Goal: Task Accomplishment & Management: Use online tool/utility

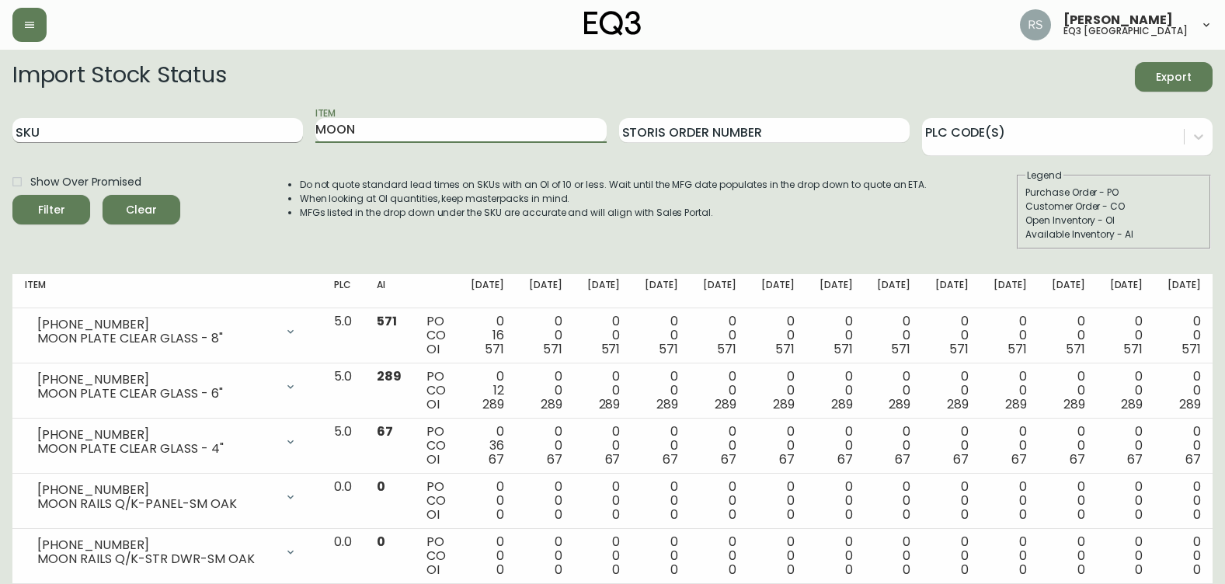
click at [100, 127] on input "SKU" at bounding box center [157, 130] width 291 height 25
click at [51, 103] on form "Import Stock Status Export SKU Item MOON Storis Order Number PLC Code(s) Show O…" at bounding box center [612, 155] width 1201 height 187
click at [41, 129] on input "SKU" at bounding box center [157, 130] width 291 height 25
paste input "3020-374-1-A"
click at [12, 195] on button "Filter" at bounding box center [51, 210] width 78 height 30
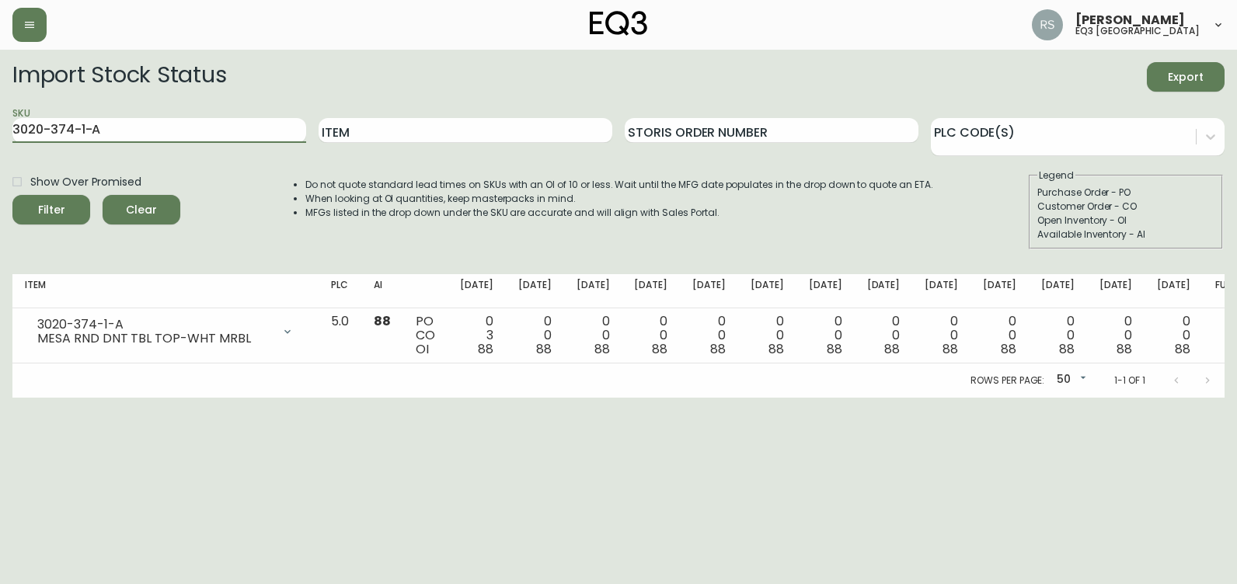
drag, startPoint x: 190, startPoint y: 129, endPoint x: 0, endPoint y: 116, distance: 190.1
click at [0, 112] on html "[PERSON_NAME] eq3 [GEOGRAPHIC_DATA] Import Stock Status Export SKU 3020-374-1-A…" at bounding box center [618, 199] width 1237 height 398
paste input "3-4-B"
click at [12, 195] on button "Filter" at bounding box center [51, 210] width 78 height 30
drag, startPoint x: 176, startPoint y: 127, endPoint x: 12, endPoint y: 139, distance: 163.6
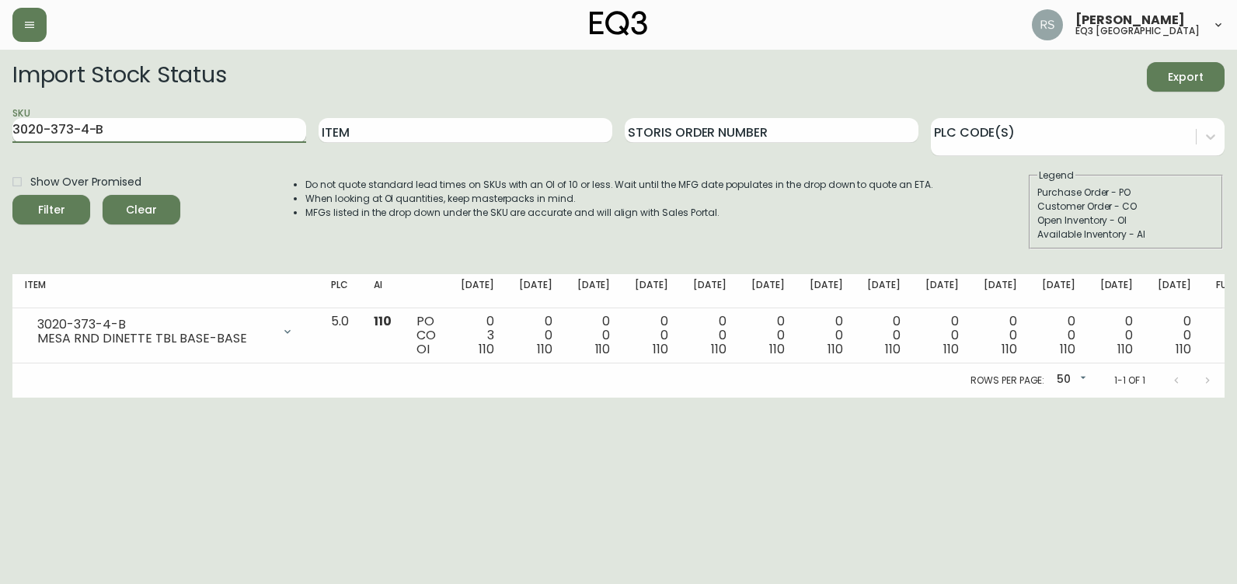
click at [0, 131] on html "[PERSON_NAME] eq3 [GEOGRAPHIC_DATA] Import Stock Status Export SKU 3020-373-4-B…" at bounding box center [618, 199] width 1237 height 398
paste input "C"
click at [12, 195] on button "Filter" at bounding box center [51, 210] width 78 height 30
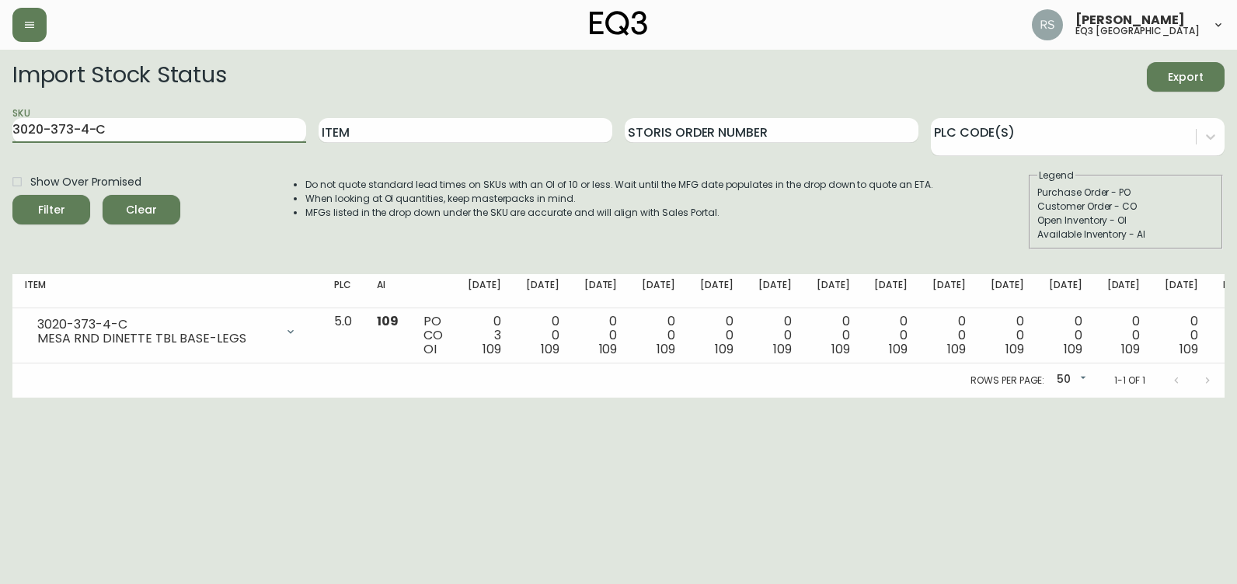
drag, startPoint x: 142, startPoint y: 125, endPoint x: 0, endPoint y: 136, distance: 142.6
click at [0, 124] on html "[PERSON_NAME] eq3 [GEOGRAPHIC_DATA] Import Stock Status Export SKU 3020-373-4-C…" at bounding box center [618, 199] width 1237 height 398
paste input "411-4-A"
click at [12, 195] on button "Filter" at bounding box center [51, 210] width 78 height 30
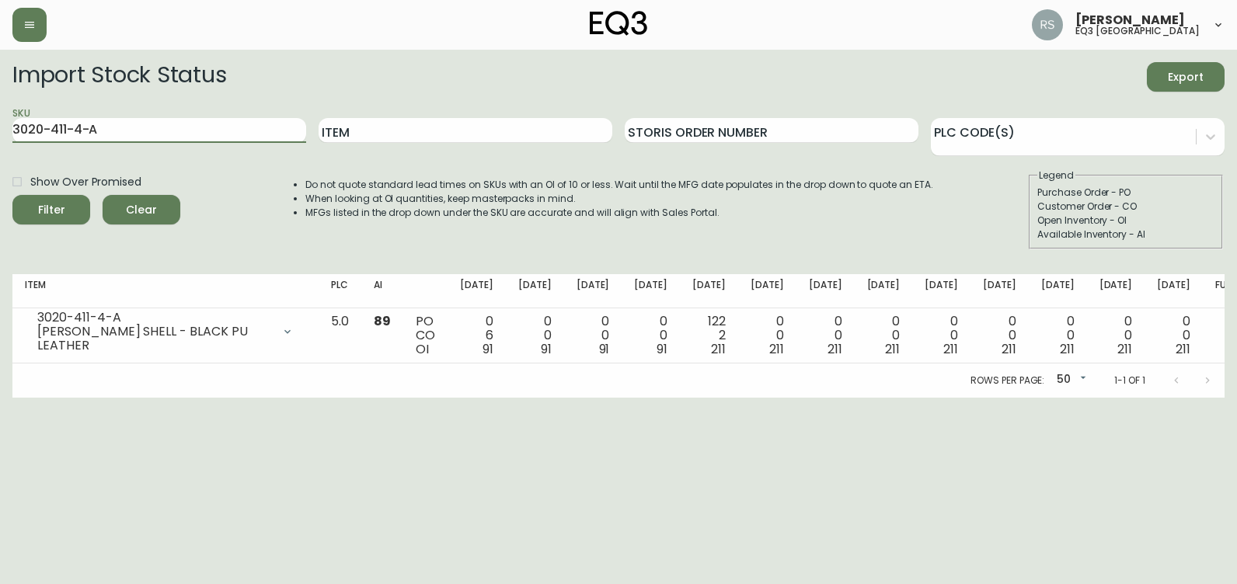
drag, startPoint x: 216, startPoint y: 131, endPoint x: 0, endPoint y: 125, distance: 216.1
click at [0, 125] on html "[PERSON_NAME] eq3 [GEOGRAPHIC_DATA] Import Stock Status Export SKU 3020-411-4-A…" at bounding box center [618, 199] width 1237 height 398
paste input "01-4-B"
click at [12, 195] on button "Filter" at bounding box center [51, 210] width 78 height 30
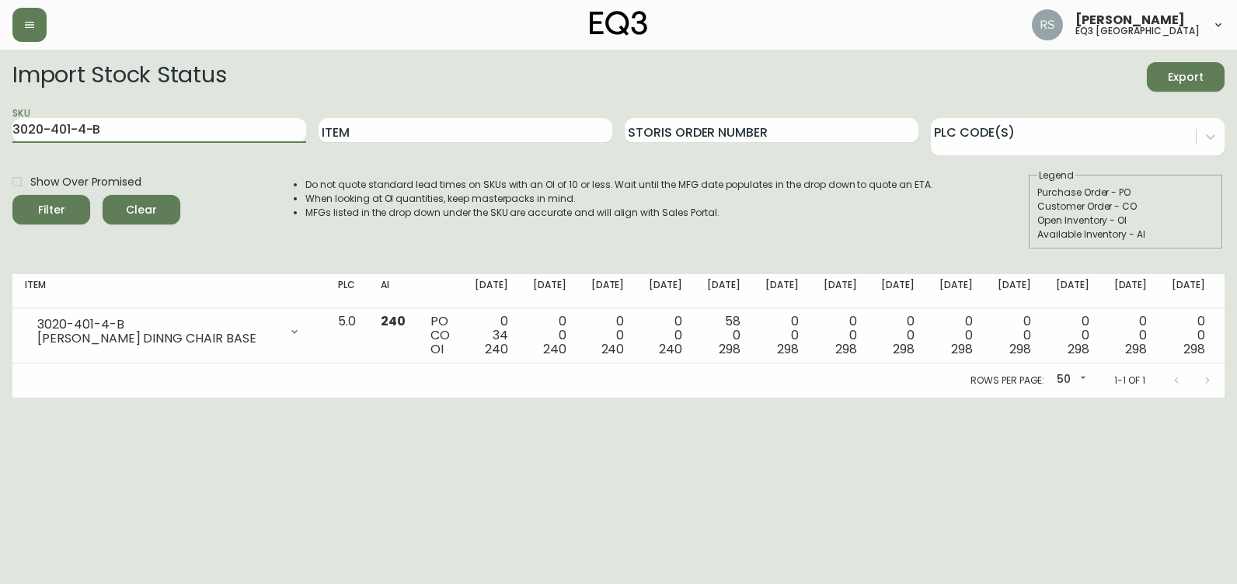
drag, startPoint x: 137, startPoint y: 124, endPoint x: 0, endPoint y: 137, distance: 137.4
click at [0, 134] on html "[PERSON_NAME] eq3 [GEOGRAPHIC_DATA] Import Stock Status Export SKU 3020-401-4-B…" at bounding box center [618, 199] width 1237 height 398
paste input "831-9"
click at [12, 195] on button "Filter" at bounding box center [51, 210] width 78 height 30
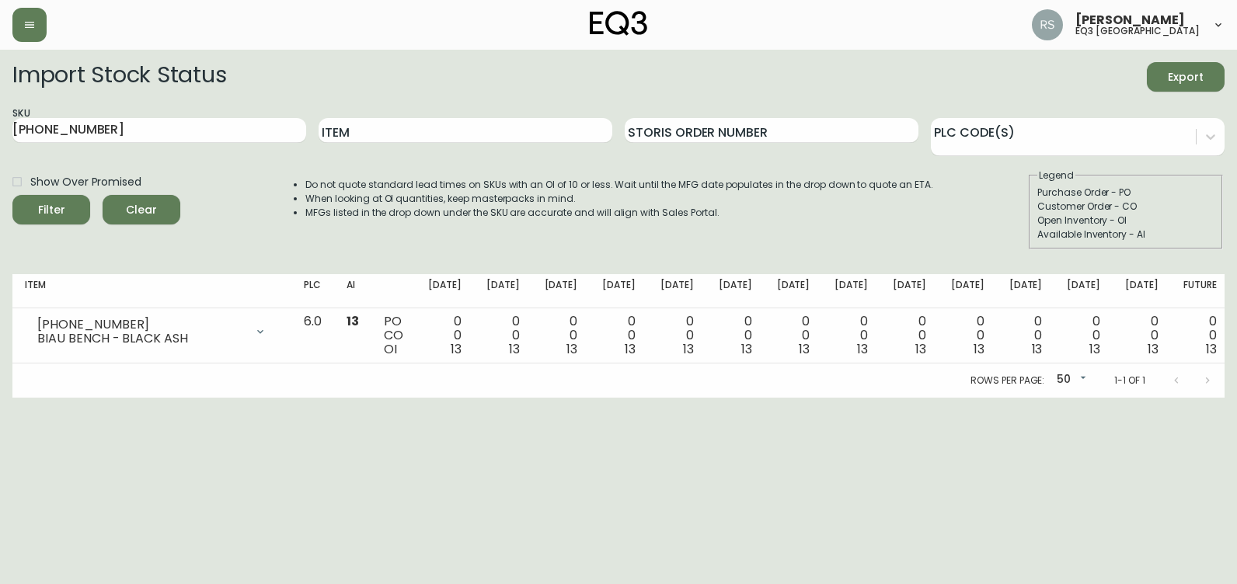
click at [0, 398] on html "[PERSON_NAME] eq3 [GEOGRAPHIC_DATA] Import Stock Status Export SKU [PHONE_NUMBE…" at bounding box center [618, 199] width 1237 height 398
drag, startPoint x: 20, startPoint y: 138, endPoint x: -3, endPoint y: 131, distance: 24.1
click at [0, 131] on html "[PERSON_NAME] eq3 [GEOGRAPHIC_DATA] Import Stock Status Export SKU [PHONE_NUMBE…" at bounding box center [618, 199] width 1237 height 398
click at [12, 195] on button "Filter" at bounding box center [51, 210] width 78 height 30
drag, startPoint x: 205, startPoint y: 129, endPoint x: -3, endPoint y: 117, distance: 208.6
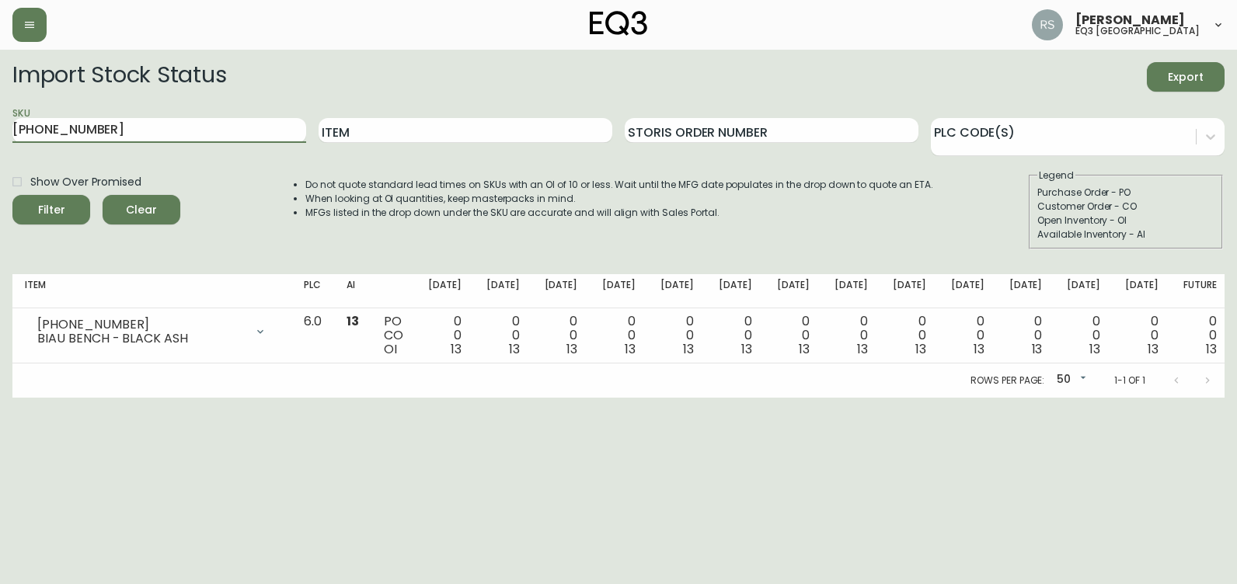
click at [0, 117] on html "[PERSON_NAME] eq3 [GEOGRAPHIC_DATA] Import Stock Status Export SKU [PHONE_NUMBE…" at bounding box center [618, 199] width 1237 height 398
paste input "05-4"
type input "[PHONE_NUMBER]"
click at [12, 195] on button "Filter" at bounding box center [51, 210] width 78 height 30
